Goal: Transaction & Acquisition: Book appointment/travel/reservation

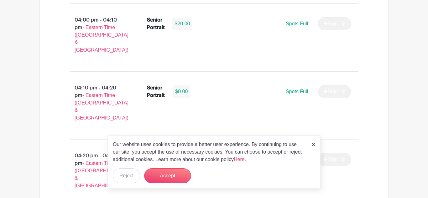
scroll to position [1108, 0]
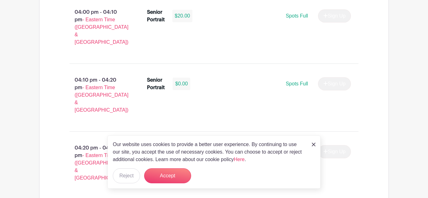
click at [311, 147] on link at bounding box center [313, 145] width 4 height 8
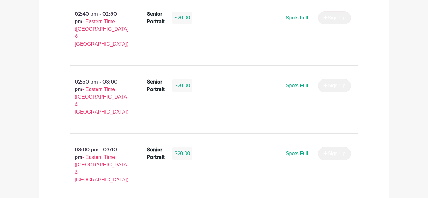
scroll to position [0, 0]
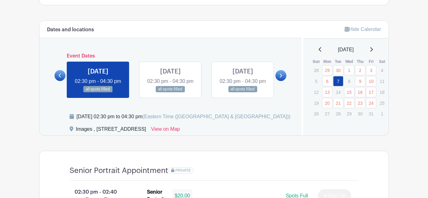
scroll to position [327, 0]
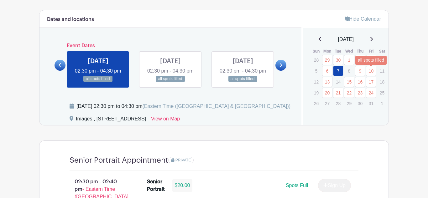
click at [368, 75] on link "10" at bounding box center [371, 71] width 10 height 10
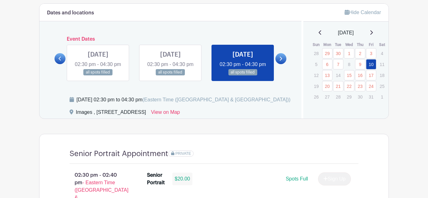
scroll to position [347, 0]
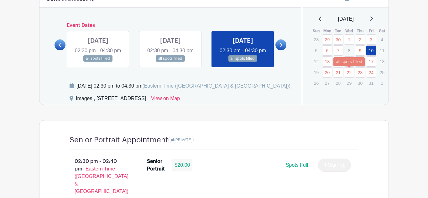
click at [350, 72] on link "22" at bounding box center [349, 72] width 10 height 10
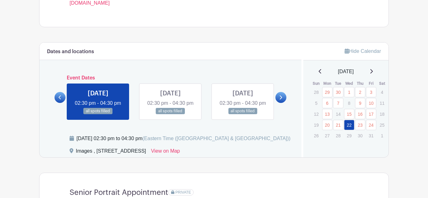
scroll to position [298, 0]
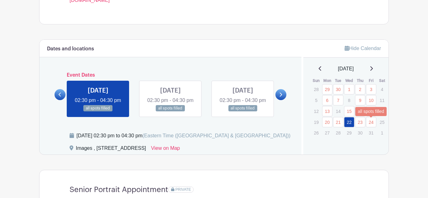
click at [371, 123] on link "24" at bounding box center [371, 122] width 10 height 10
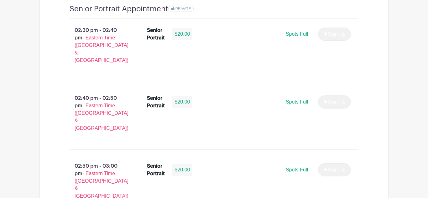
scroll to position [471, 0]
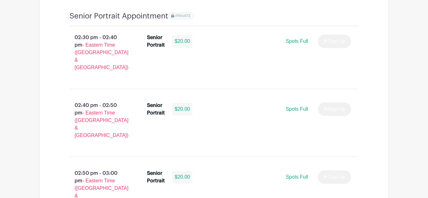
click at [329, 95] on div "02:40 pm - 02:50 pm - Eastern Time (US & Canada) Senior Portrait $20.00 Spots F…" at bounding box center [213, 123] width 319 height 58
click at [296, 44] on span "Spots Full" at bounding box center [296, 41] width 22 height 5
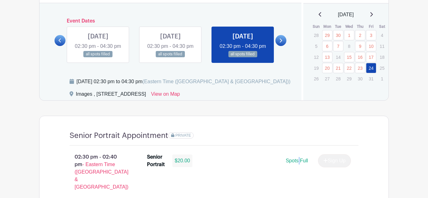
scroll to position [351, 0]
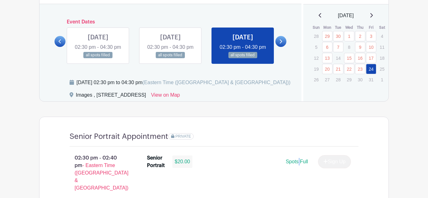
click at [380, 71] on p "25" at bounding box center [382, 69] width 10 height 10
click at [349, 69] on link "22" at bounding box center [349, 69] width 10 height 10
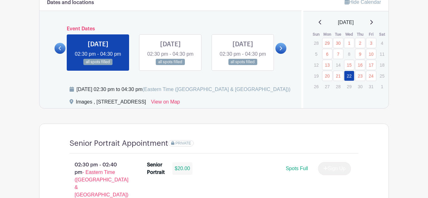
scroll to position [347, 0]
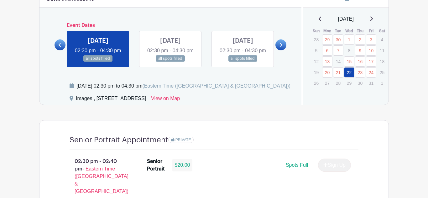
click at [338, 61] on p "14" at bounding box center [338, 62] width 10 height 10
click at [337, 74] on link "21" at bounding box center [338, 72] width 10 height 10
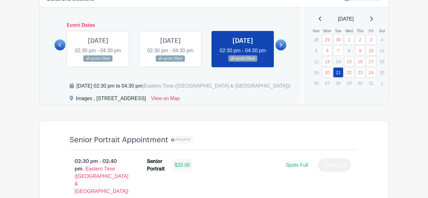
click at [243, 62] on link at bounding box center [243, 62] width 0 height 0
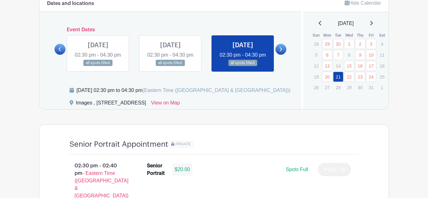
scroll to position [342, 0]
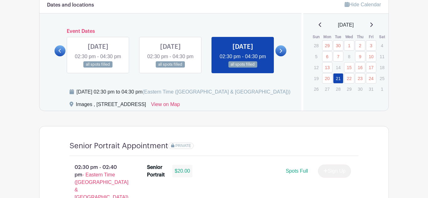
click at [243, 68] on link at bounding box center [243, 68] width 0 height 0
click at [282, 52] on link at bounding box center [280, 50] width 11 height 11
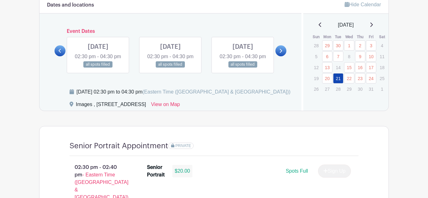
click at [62, 56] on link at bounding box center [59, 50] width 11 height 11
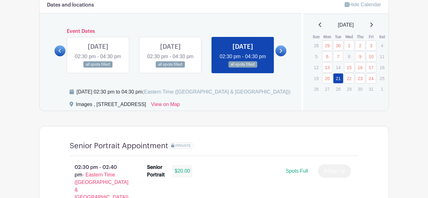
click at [243, 68] on link at bounding box center [243, 68] width 0 height 0
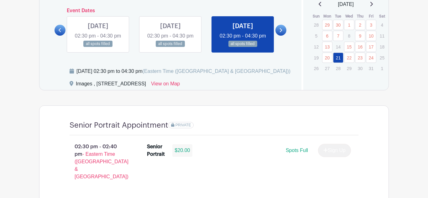
scroll to position [369, 0]
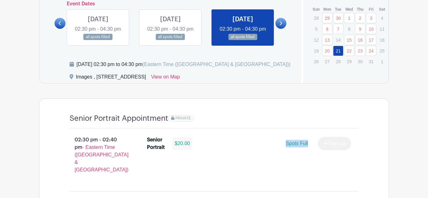
drag, startPoint x: 272, startPoint y: 157, endPoint x: 306, endPoint y: 158, distance: 33.8
click at [306, 150] on div "Spots Full Sign Up" at bounding box center [274, 143] width 153 height 13
click at [302, 157] on div at bounding box center [302, 157] width 0 height 0
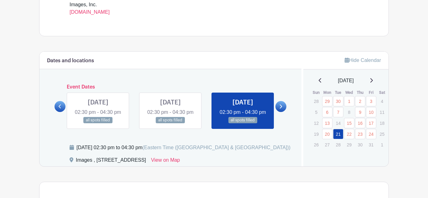
scroll to position [296, 0]
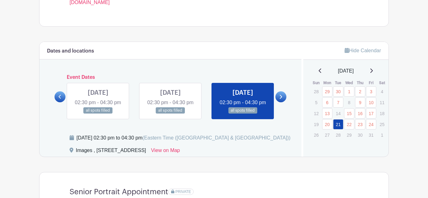
click at [371, 72] on div "[DATE]" at bounding box center [346, 71] width 70 height 8
click at [373, 72] on icon at bounding box center [370, 70] width 3 height 5
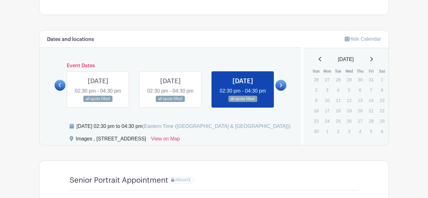
scroll to position [307, 0]
click at [339, 92] on p "4" at bounding box center [338, 90] width 10 height 10
click at [372, 60] on div "November 2025" at bounding box center [346, 60] width 70 height 8
click at [376, 60] on div "November 2025" at bounding box center [346, 60] width 70 height 8
click at [373, 60] on icon at bounding box center [370, 59] width 3 height 5
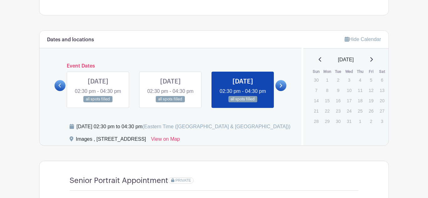
click at [373, 60] on icon at bounding box center [370, 59] width 3 height 5
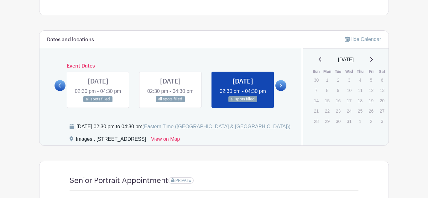
click at [373, 60] on icon at bounding box center [370, 59] width 3 height 5
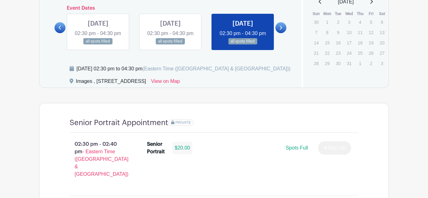
scroll to position [365, 0]
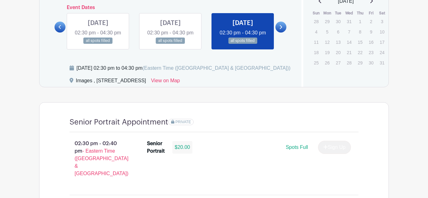
click at [278, 33] on link at bounding box center [280, 27] width 11 height 11
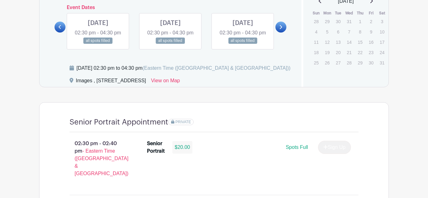
click at [278, 33] on link at bounding box center [280, 27] width 11 height 11
